Goal: Information Seeking & Learning: Check status

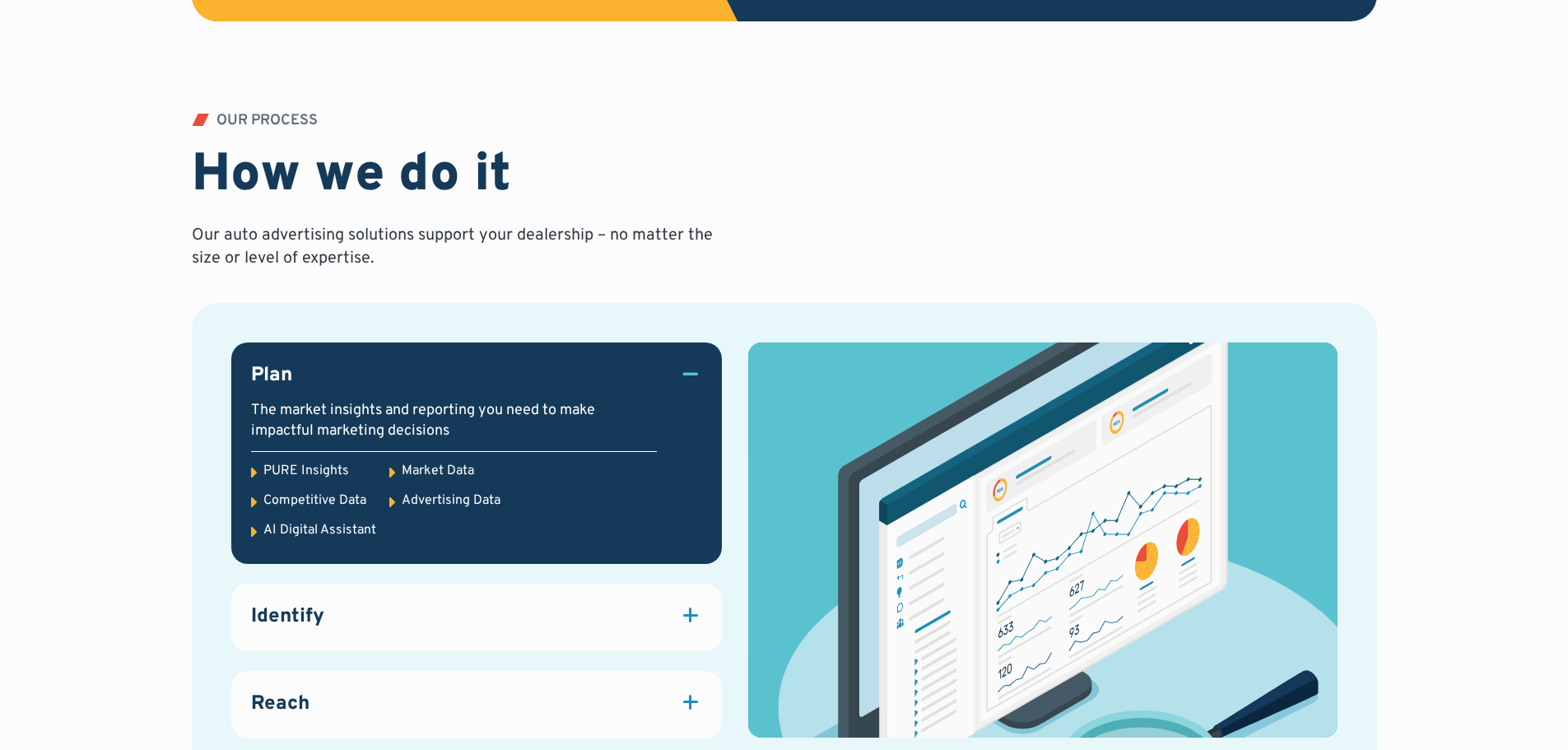
click at [309, 469] on div "PURE Insights" at bounding box center [306, 470] width 86 height 18
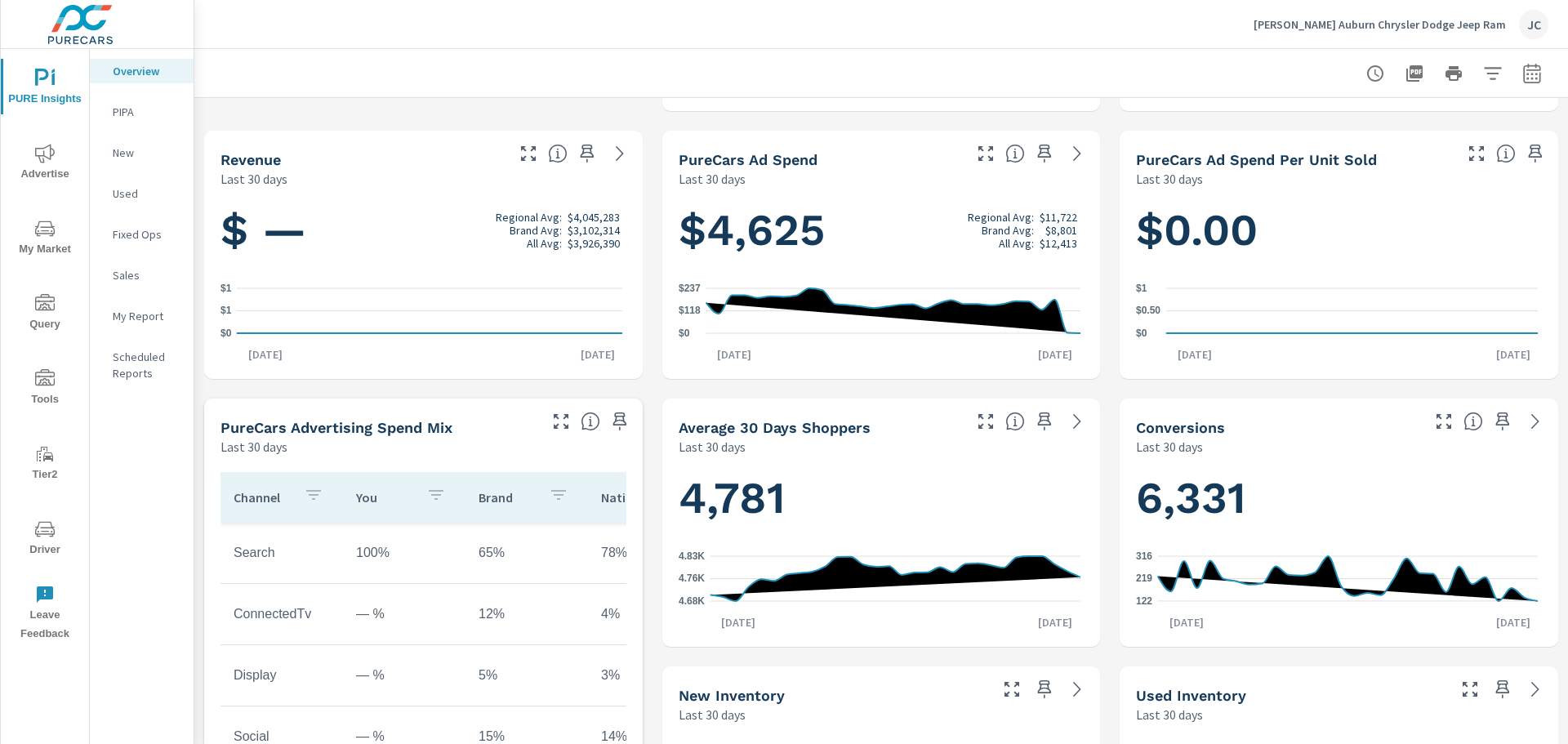
scroll to position [1, 0]
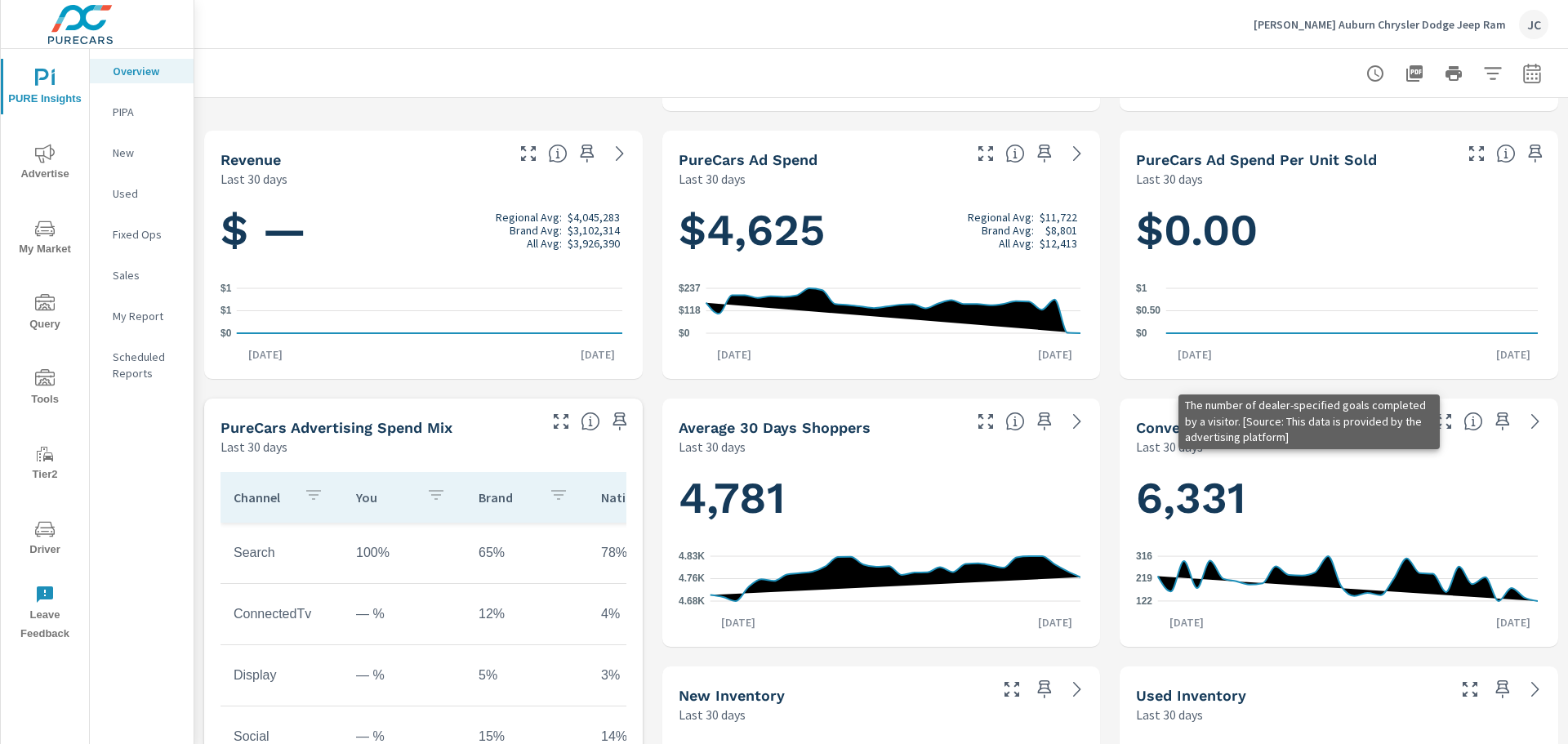
click at [1463, 418] on icon at bounding box center [1472, 421] width 20 height 20
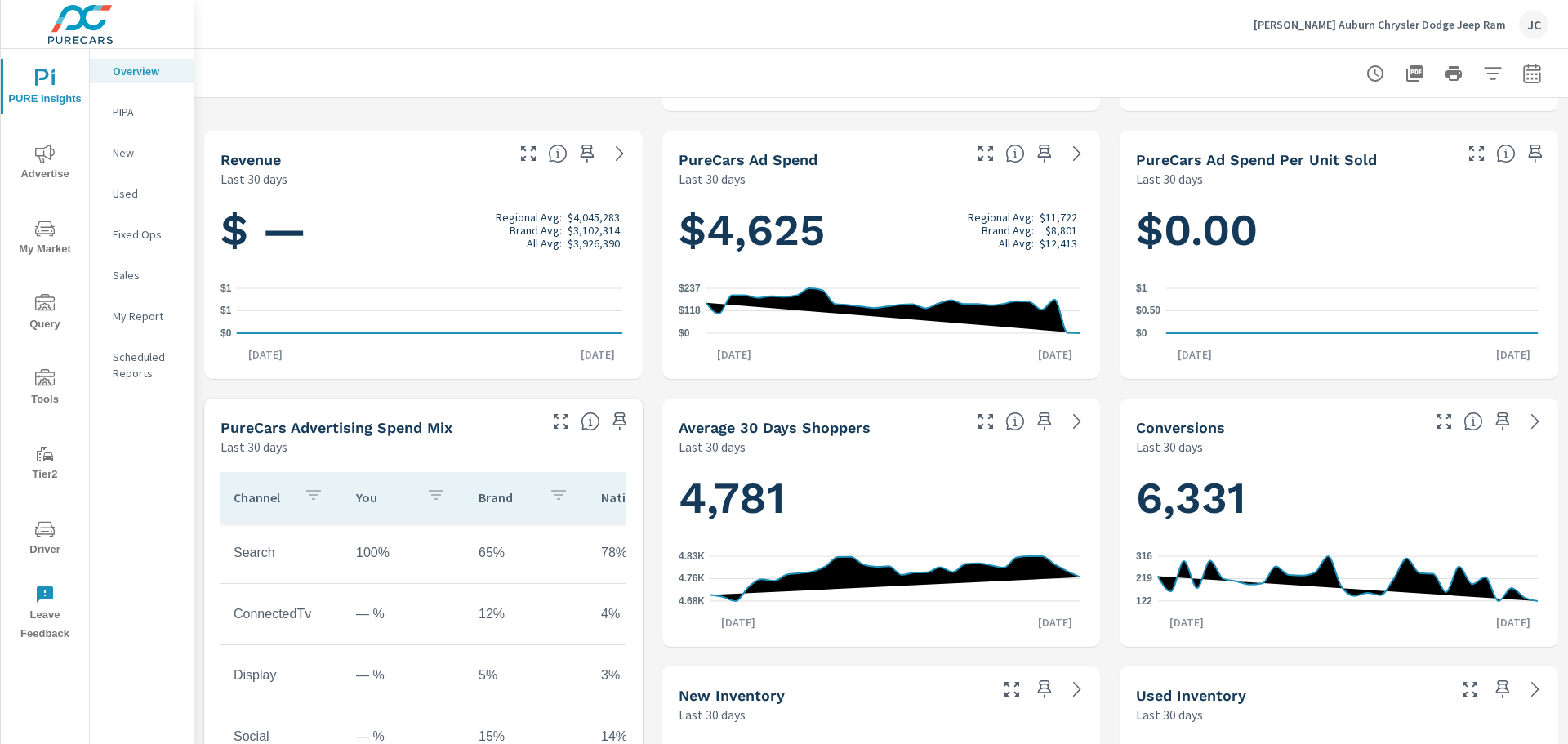
click at [1513, 431] on div at bounding box center [1490, 416] width 134 height 36
click at [1525, 429] on icon at bounding box center [1535, 421] width 20 height 20
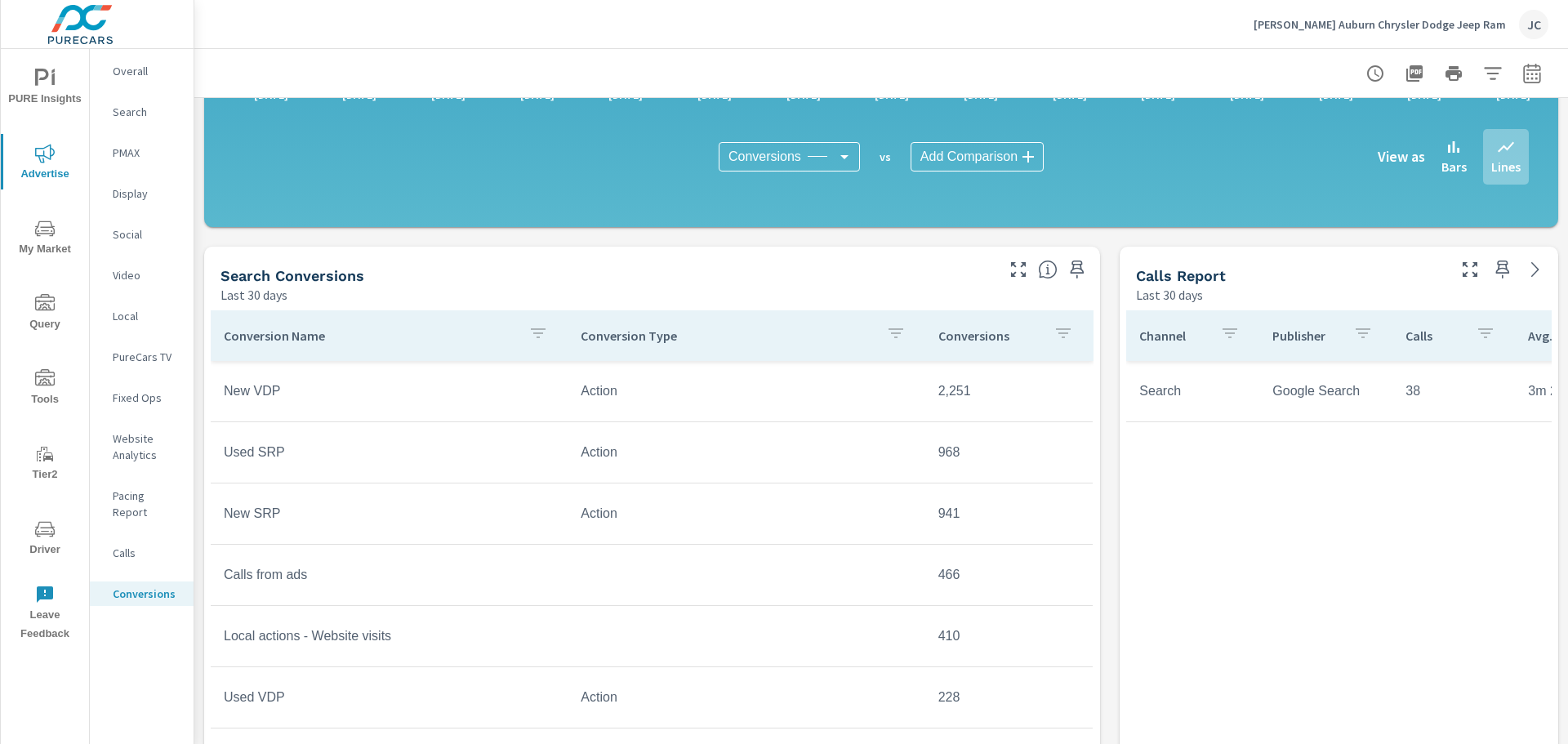
scroll to position [572, 0]
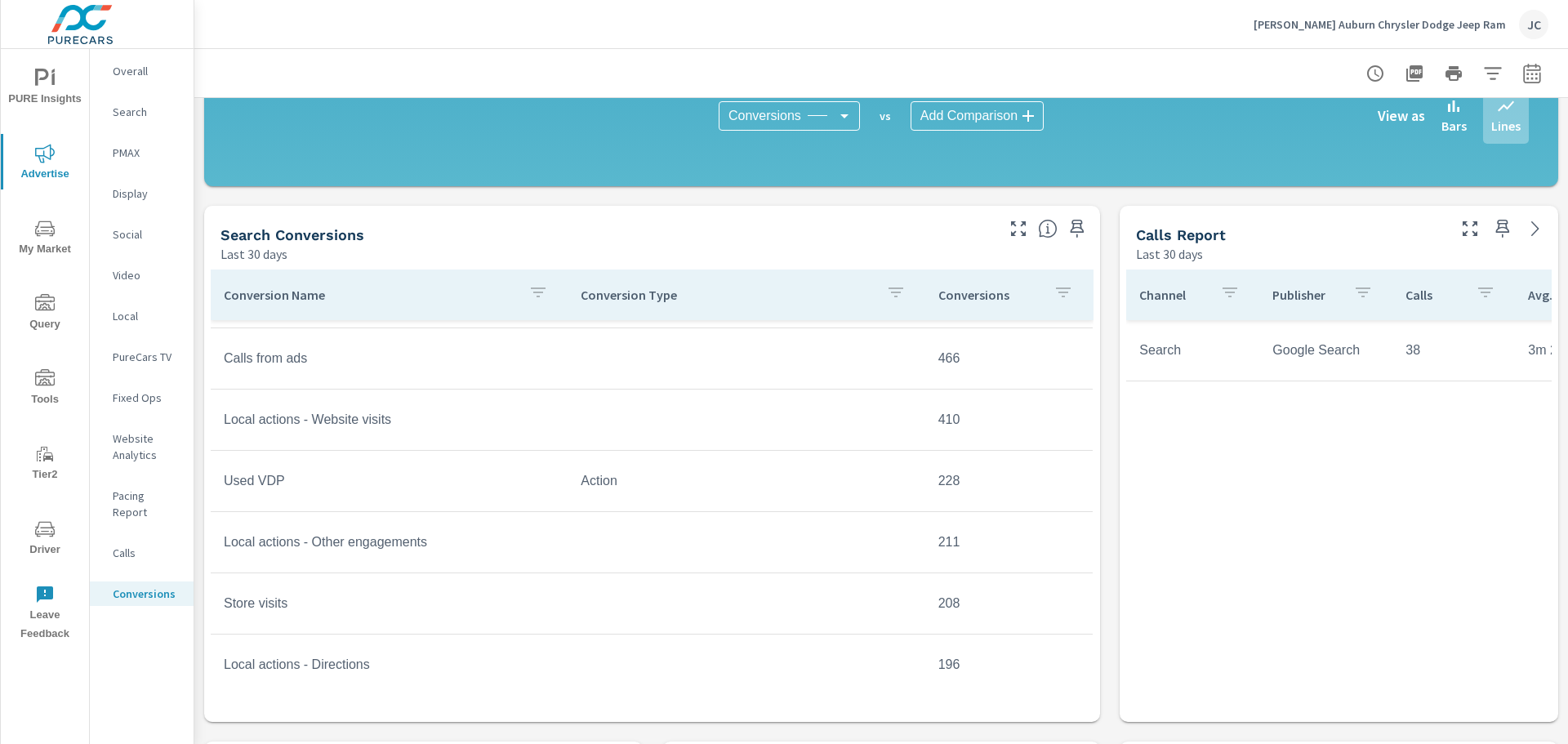
scroll to position [327, 0]
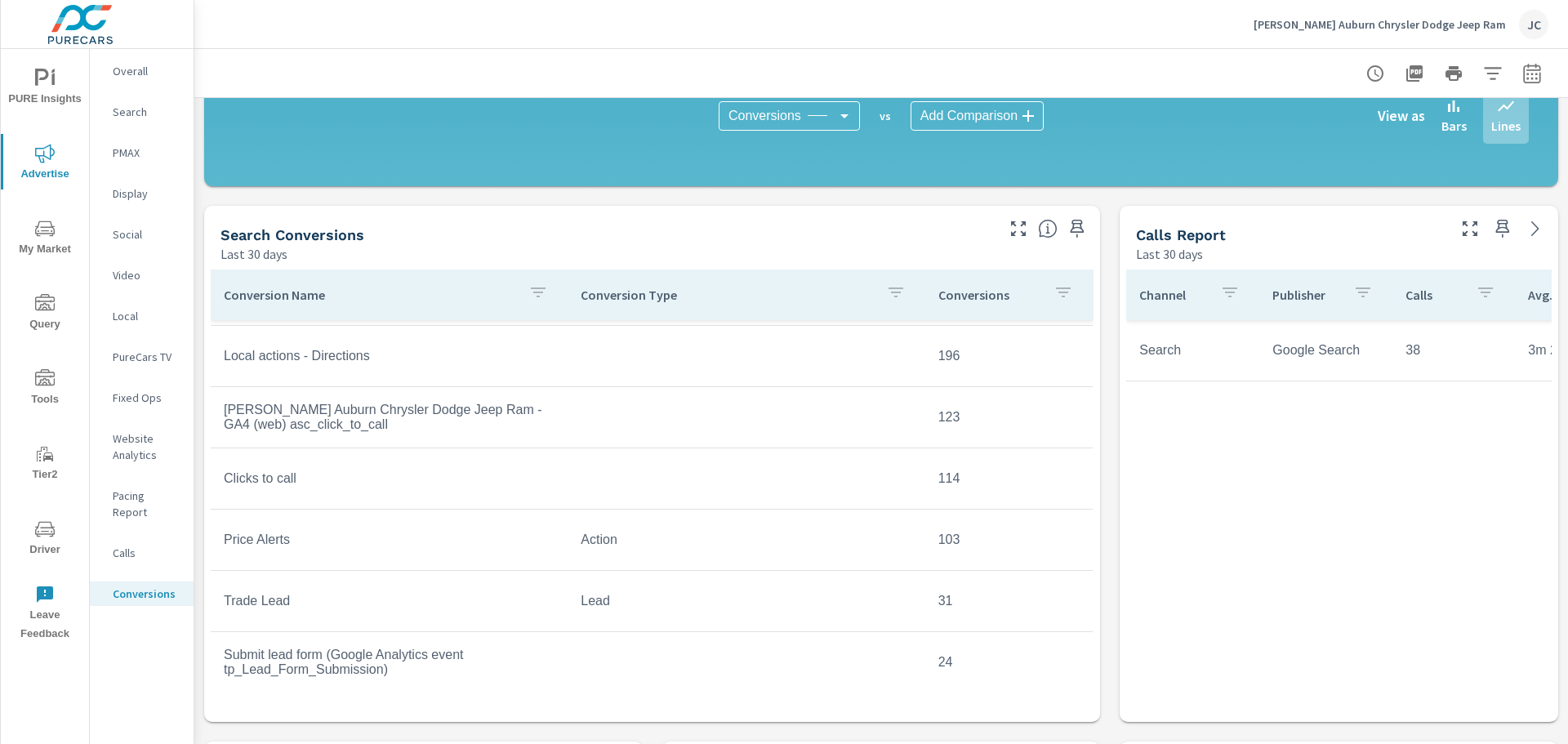
scroll to position [572, 0]
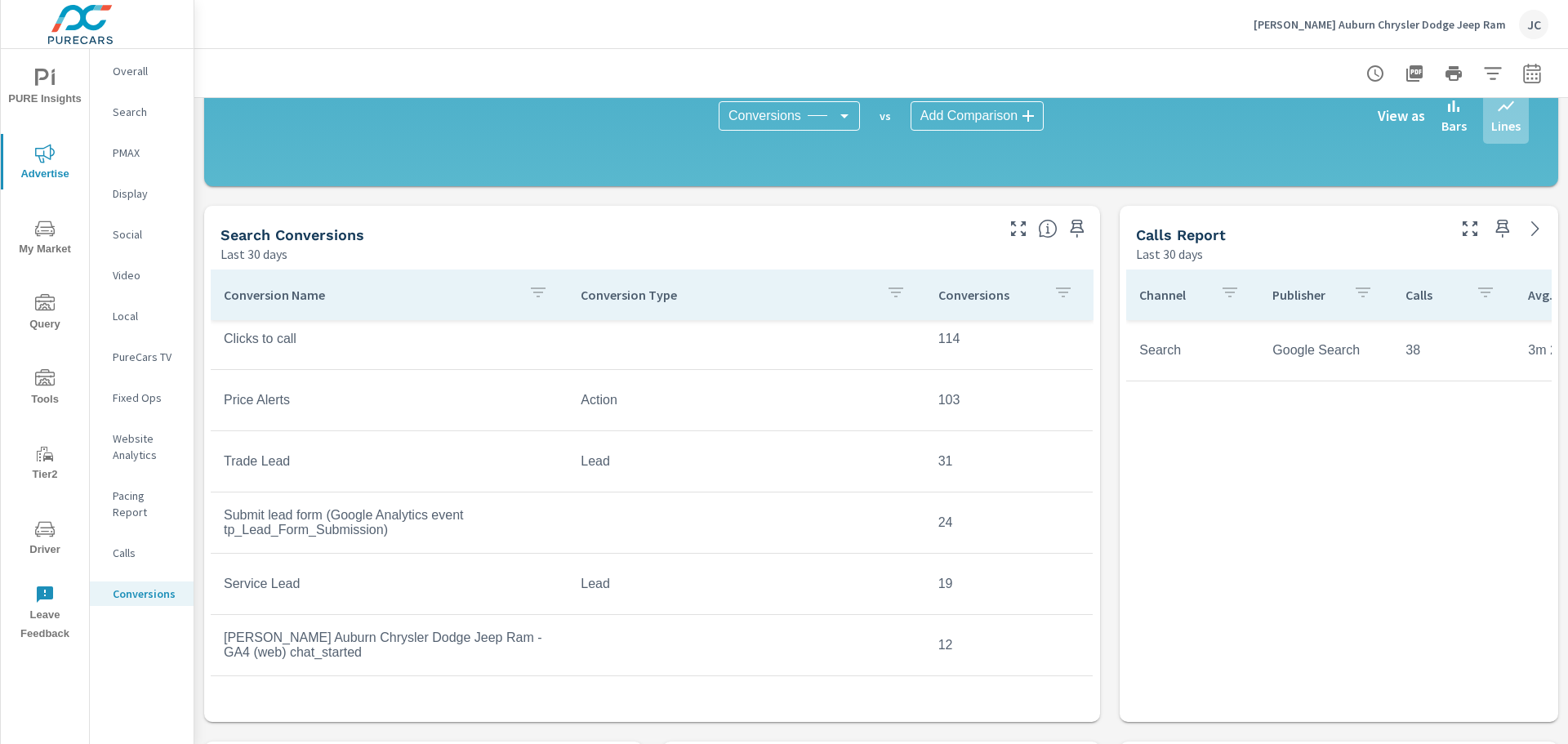
scroll to position [653, 0]
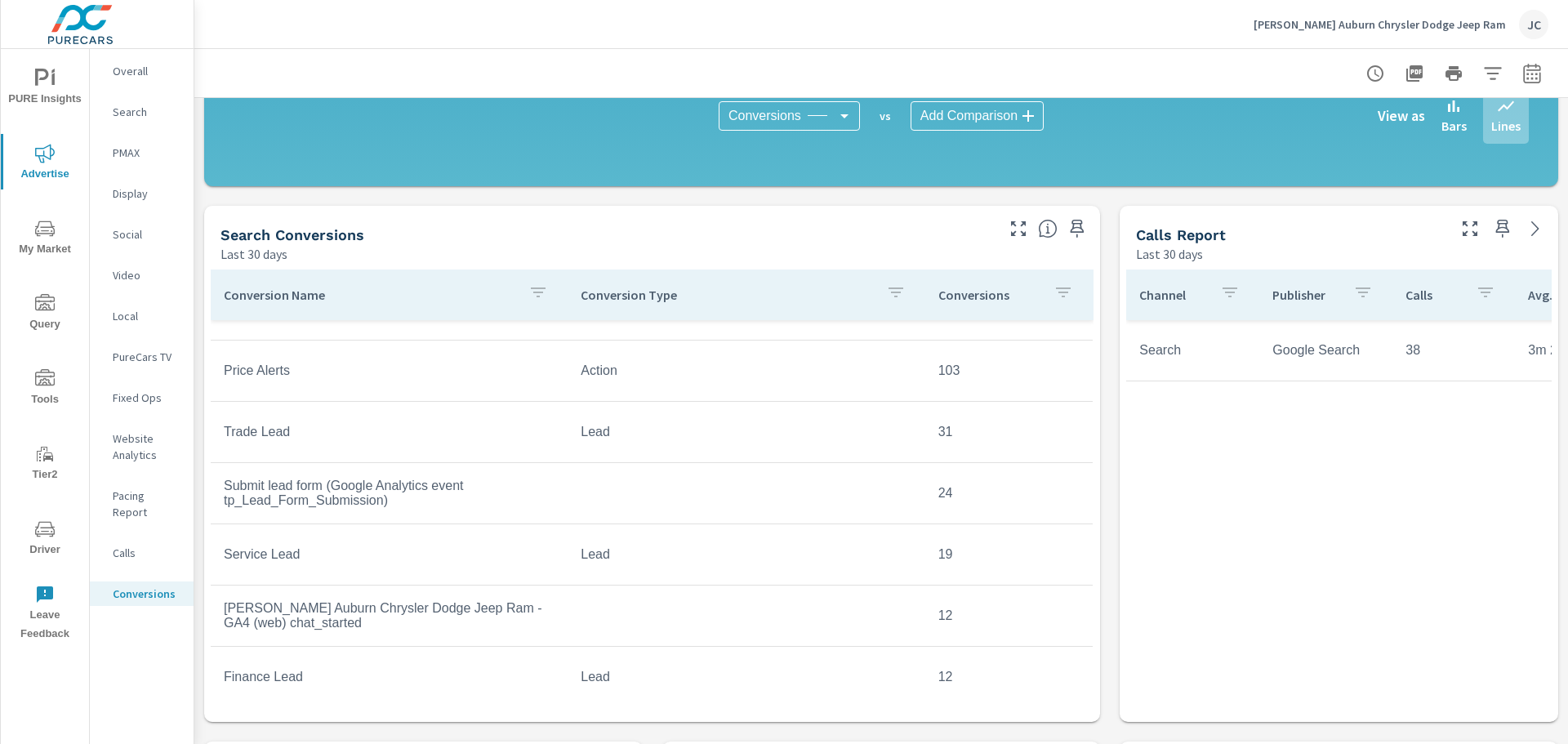
click at [594, 441] on td "Lead" at bounding box center [745, 432] width 357 height 41
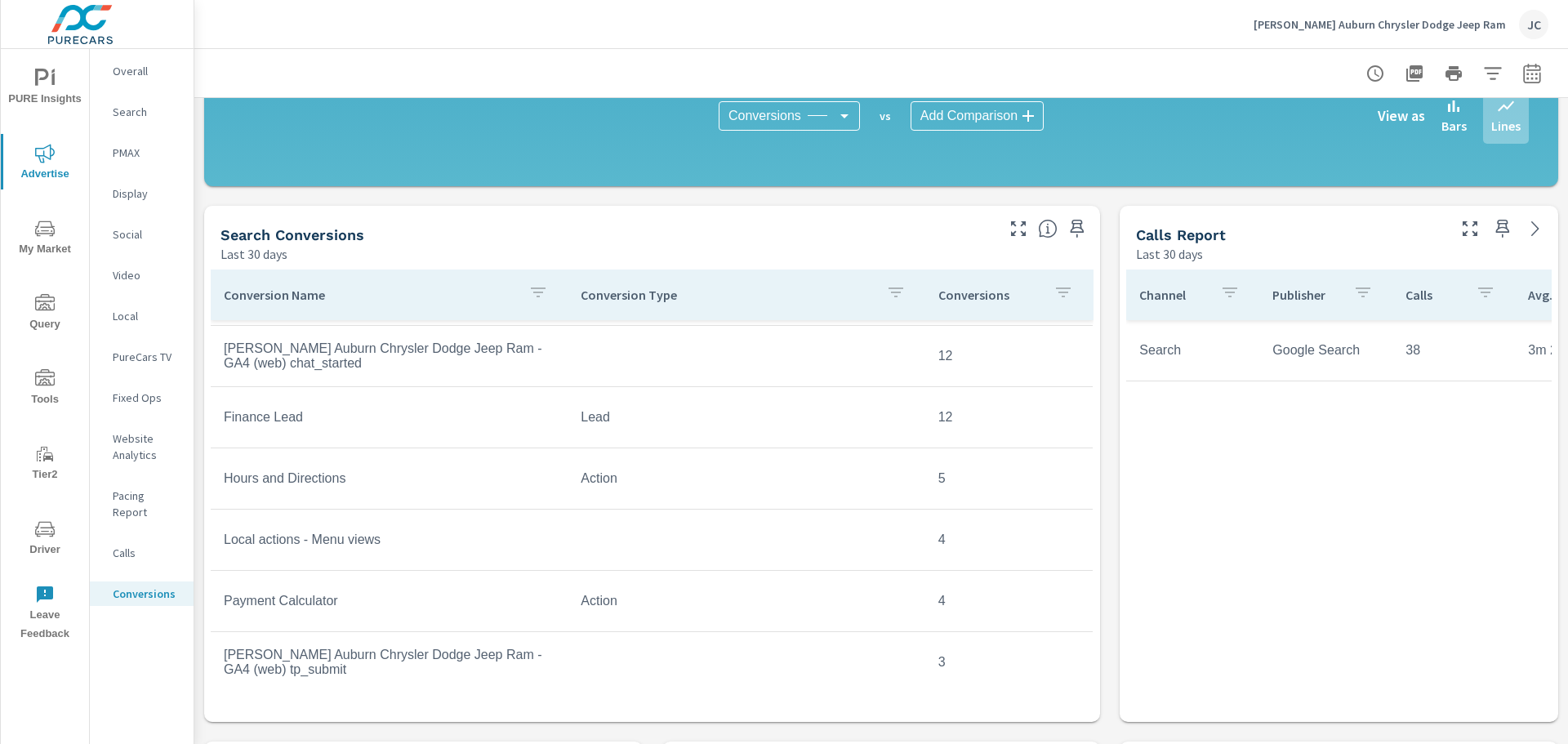
scroll to position [916, 0]
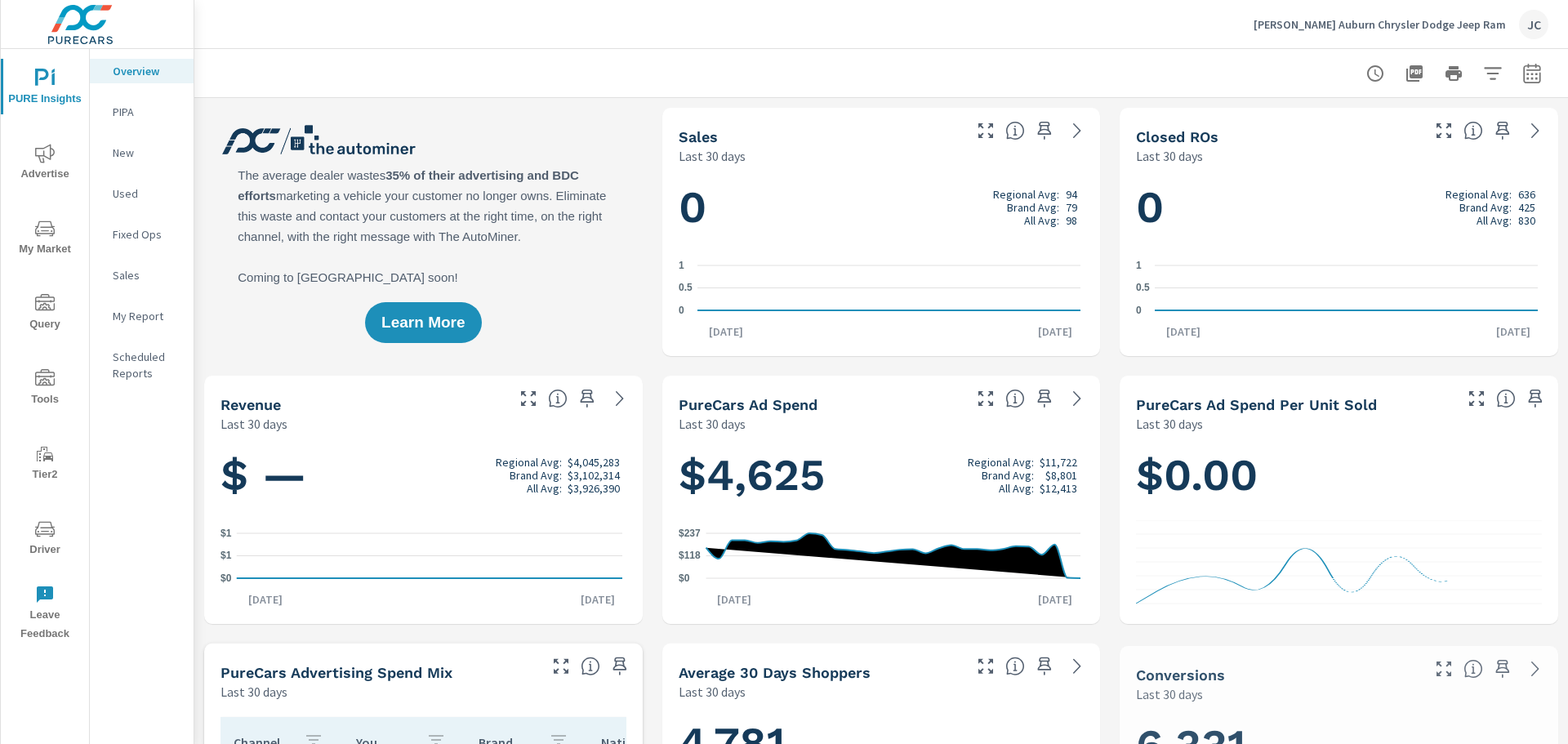
scroll to position [1, 0]
click at [51, 85] on icon "nav menu" at bounding box center [45, 78] width 20 height 20
click at [137, 75] on p "Overview" at bounding box center [147, 70] width 68 height 16
click at [129, 115] on p "PIPA" at bounding box center [147, 112] width 68 height 16
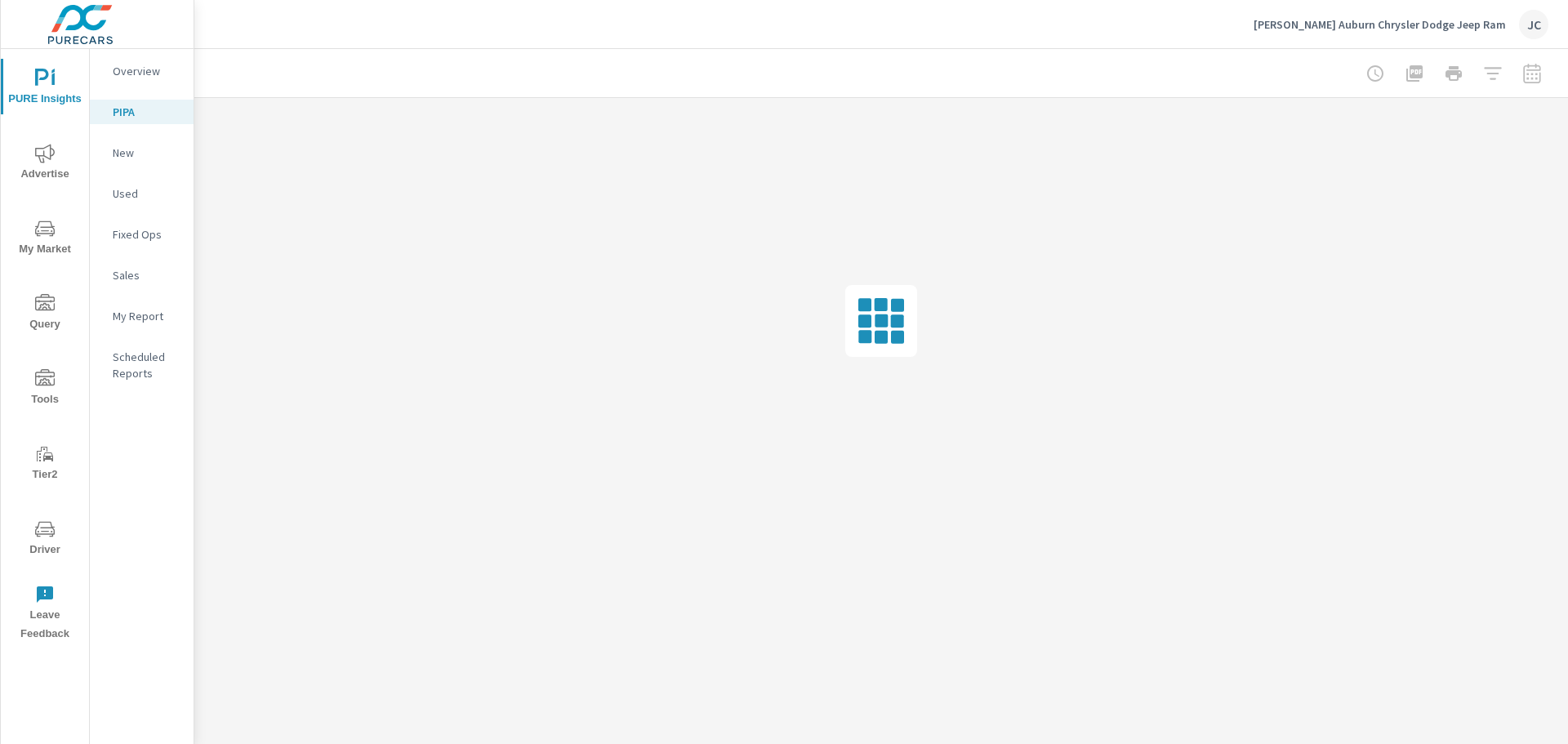
click at [121, 157] on p "New" at bounding box center [147, 152] width 68 height 16
click at [48, 75] on icon "nav menu" at bounding box center [42, 77] width 14 height 17
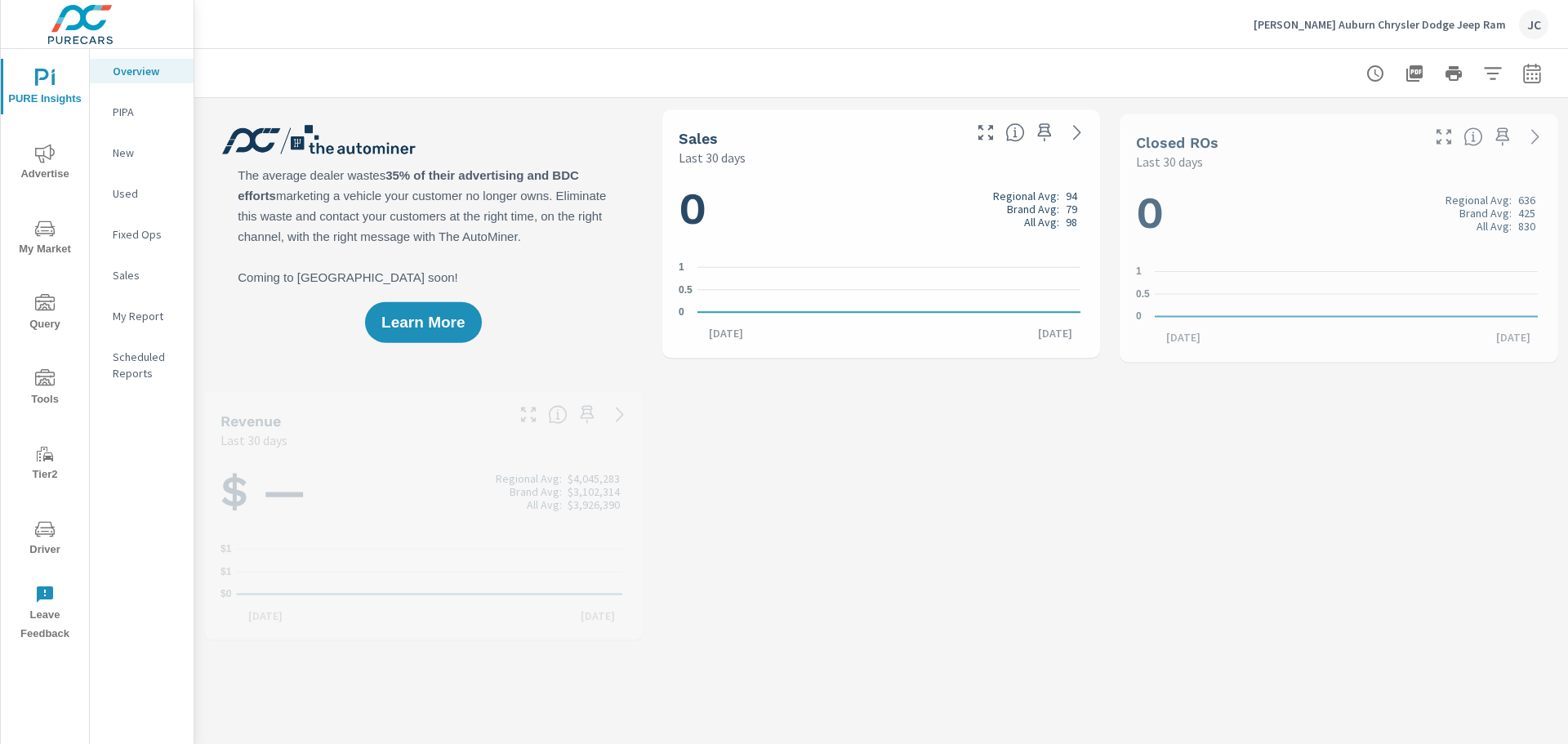
scroll to position [1, 0]
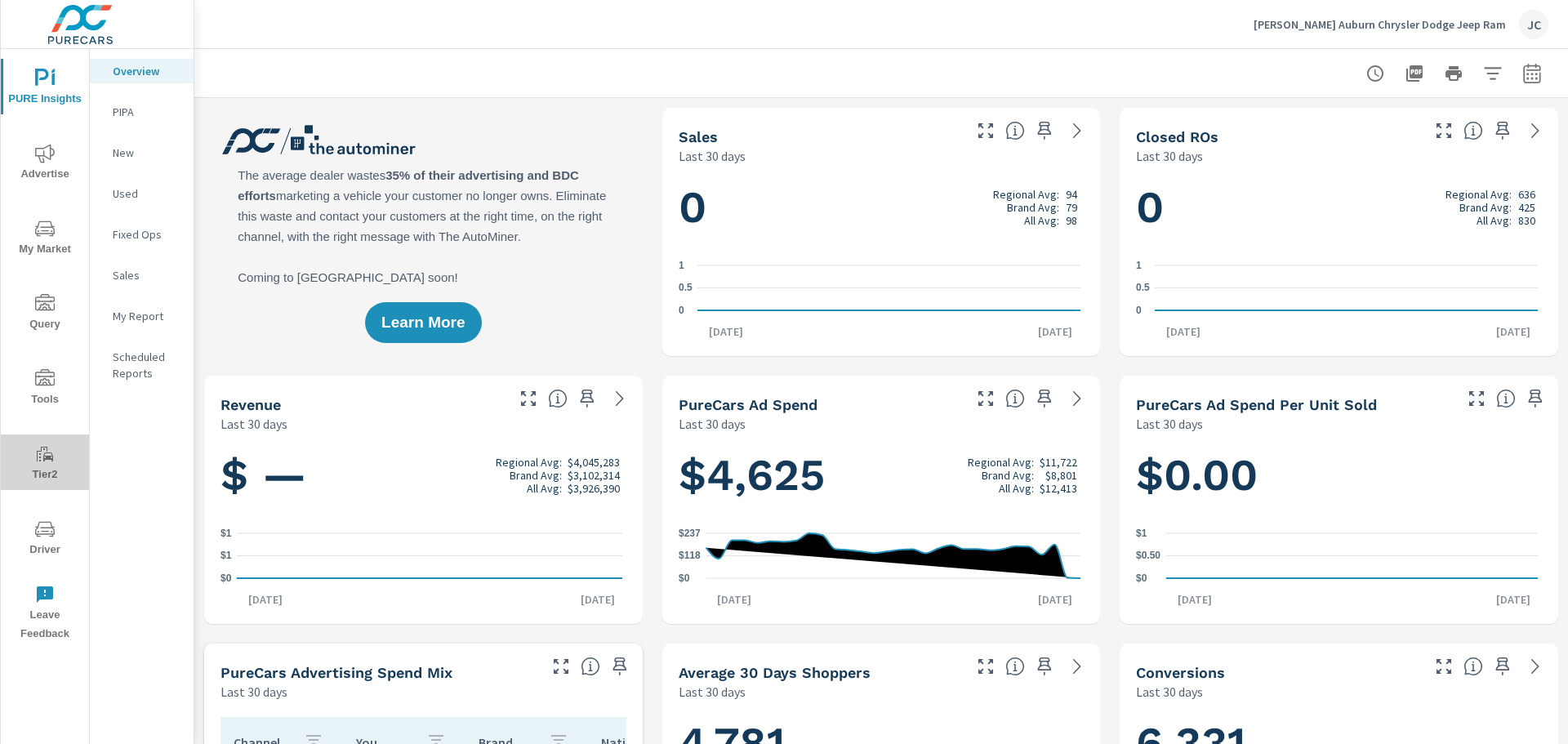
click at [51, 471] on span "Tier2" at bounding box center [45, 464] width 79 height 40
